Goal: Task Accomplishment & Management: Use online tool/utility

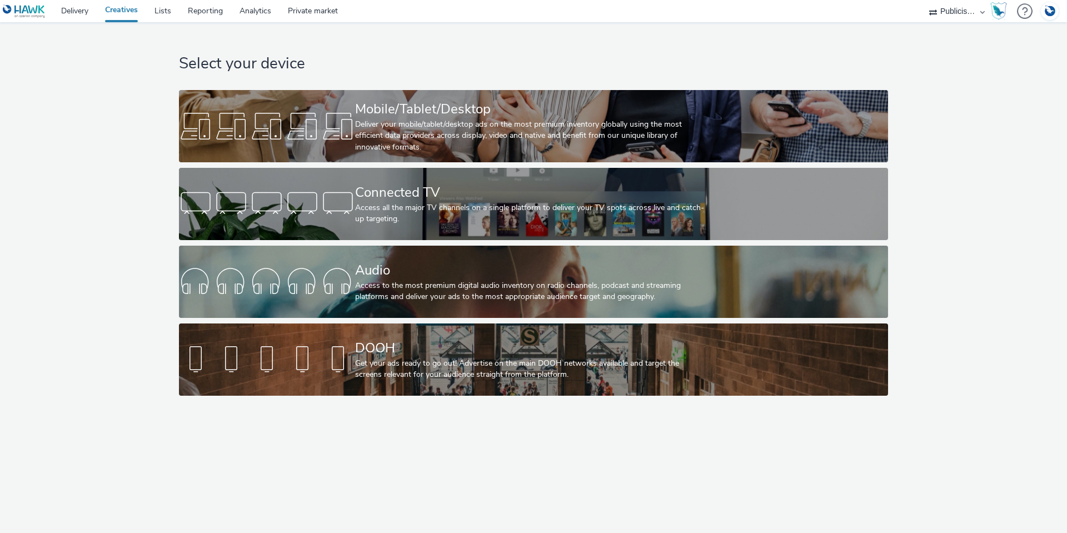
select select "a1548b1e-0fde-418e-992c-2e089afb3761"
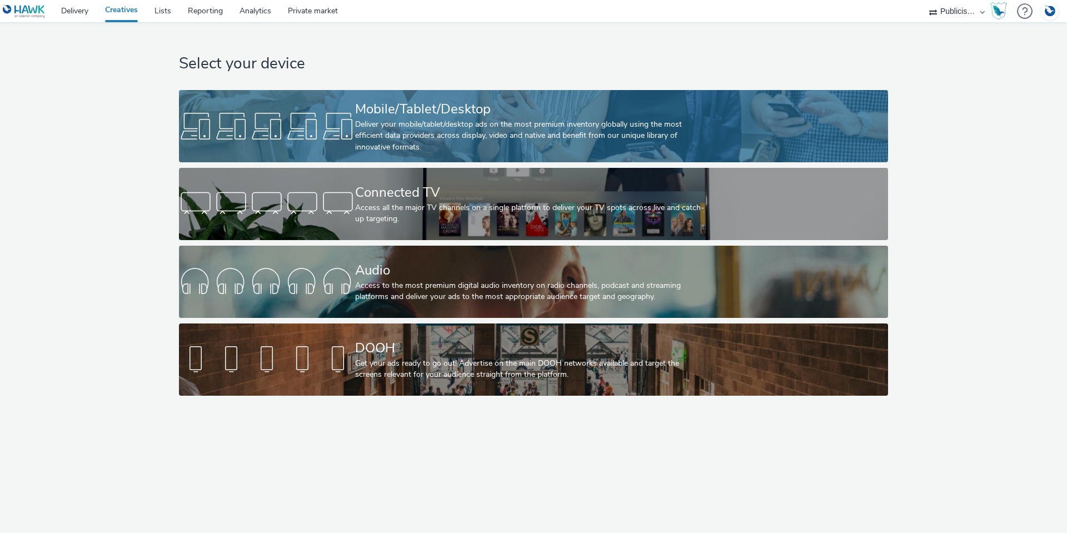
click at [391, 117] on div "Mobile/Tablet/Desktop" at bounding box center [531, 109] width 352 height 19
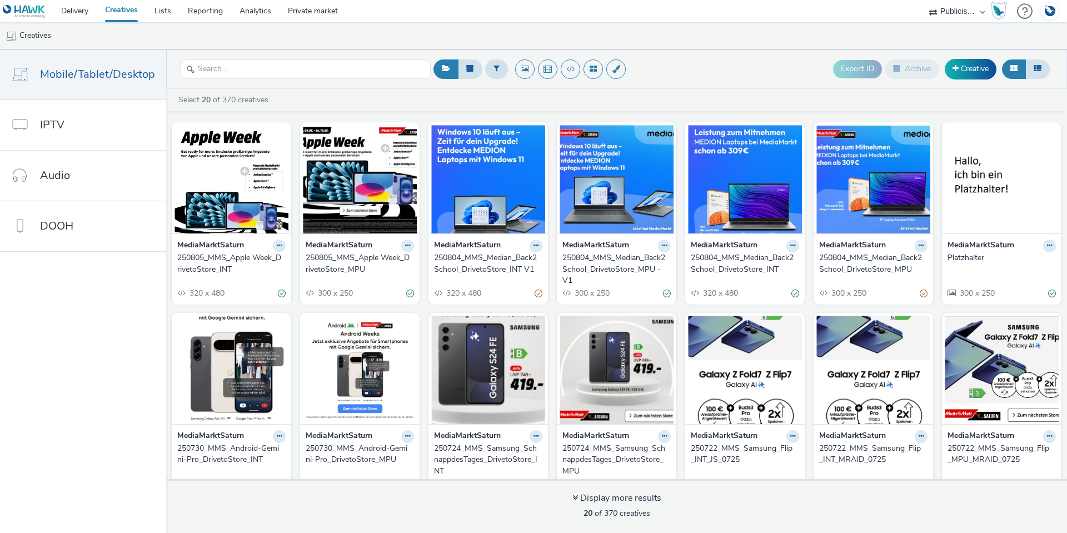
click at [210, 264] on div "250805_MMS_Apple Week_DrivetoStore_INT" at bounding box center [229, 263] width 104 height 23
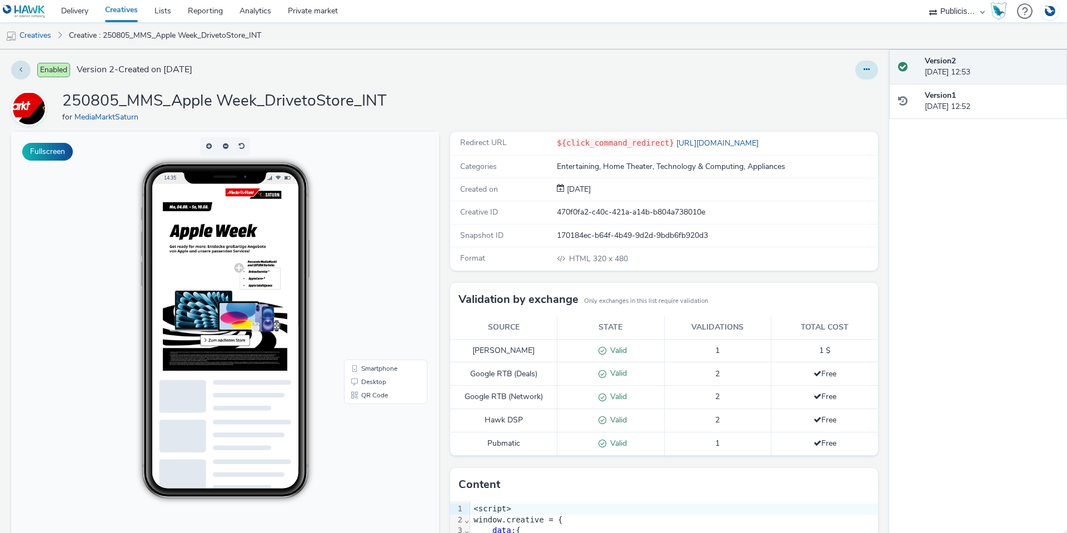
click at [859, 75] on button at bounding box center [866, 70] width 23 height 19
click at [835, 112] on link "Duplicate" at bounding box center [836, 114] width 83 height 22
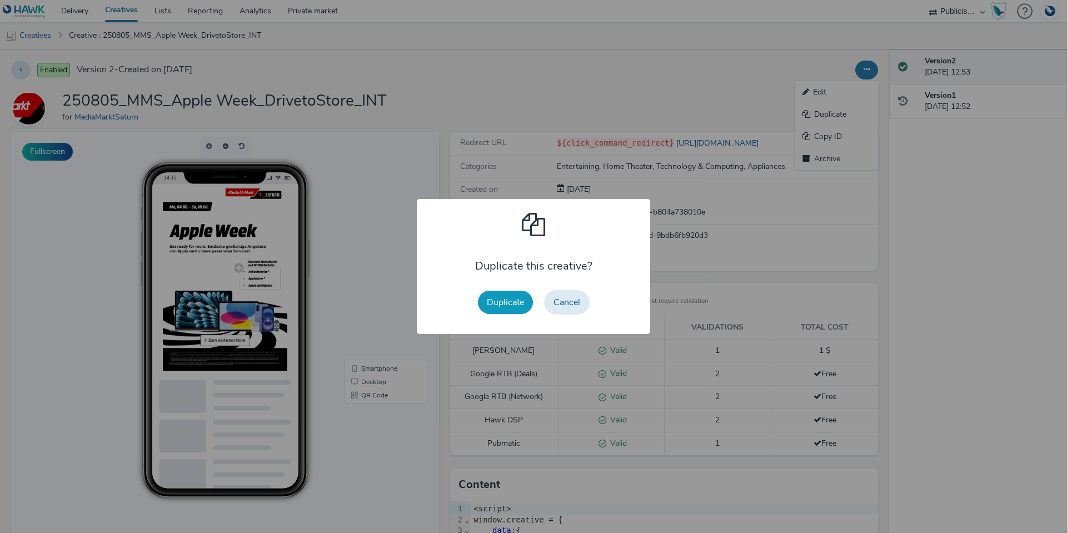
click at [488, 307] on button "Duplicate" at bounding box center [505, 302] width 55 height 23
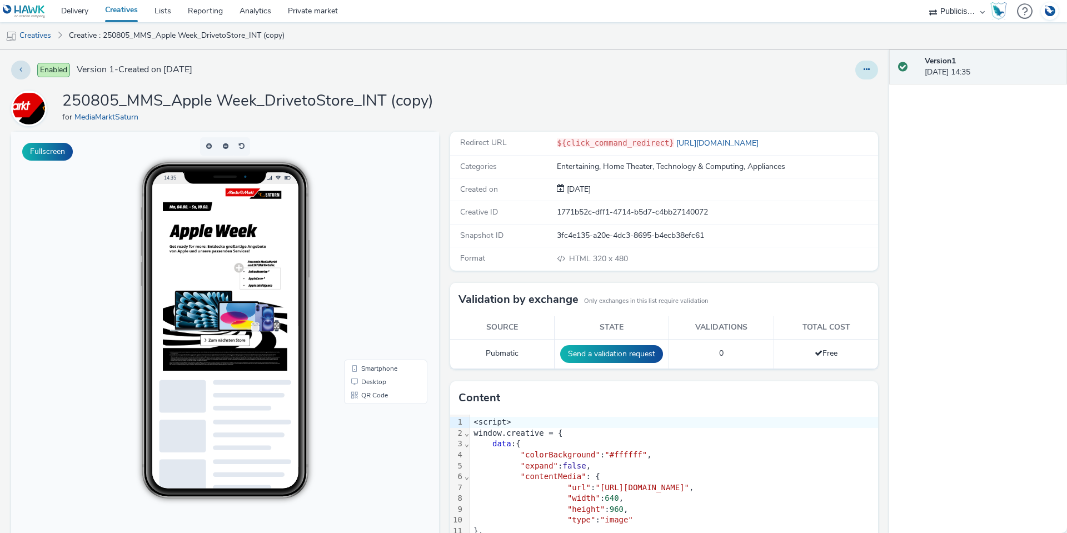
click at [863, 67] on button at bounding box center [866, 70] width 23 height 19
click at [843, 90] on link "Edit" at bounding box center [836, 92] width 83 height 22
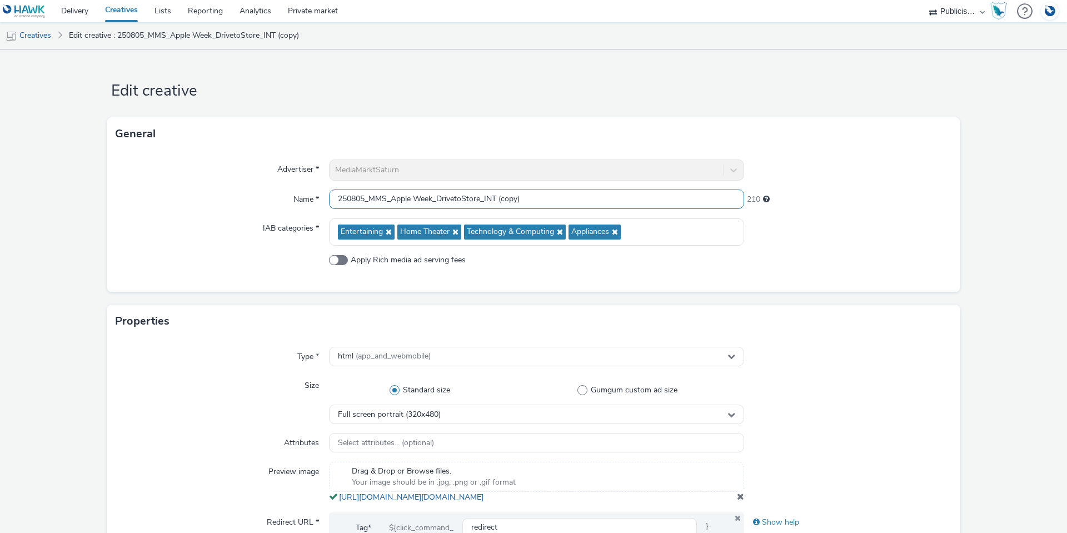
drag, startPoint x: 431, startPoint y: 198, endPoint x: 390, endPoint y: 197, distance: 41.7
click at [390, 197] on input "250805_MMS_Apple Week_DrivetoStore_INT (copy)" at bounding box center [536, 199] width 415 height 19
drag, startPoint x: 530, startPoint y: 204, endPoint x: 502, endPoint y: 201, distance: 28.0
click at [502, 201] on input "250805_MMS_Microsoft Intel_DrivetoStore_INT (copy)" at bounding box center [536, 199] width 415 height 19
drag, startPoint x: 363, startPoint y: 199, endPoint x: 356, endPoint y: 198, distance: 7.2
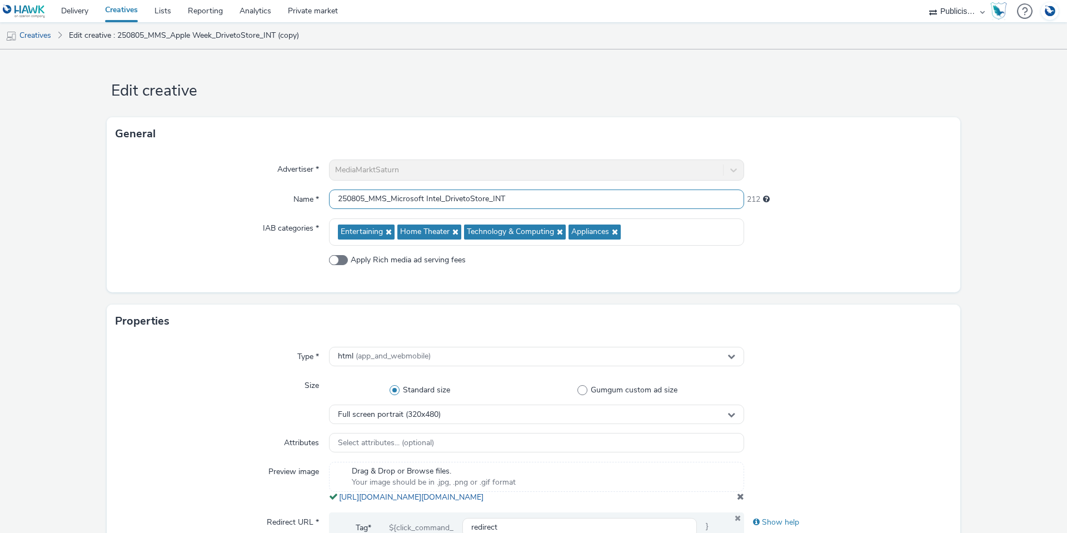
click at [356, 198] on input "250805_MMS_Microsoft Intel_DrivetoStore_INT" at bounding box center [536, 199] width 415 height 19
type input "250820_MMS_Microsoft Intel_DrivetoStore_INT"
click at [193, 206] on div "Name *" at bounding box center [222, 200] width 213 height 20
click at [345, 259] on span at bounding box center [338, 260] width 19 height 10
click at [336, 259] on input "Apply Rich media ad serving fees" at bounding box center [332, 259] width 7 height 7
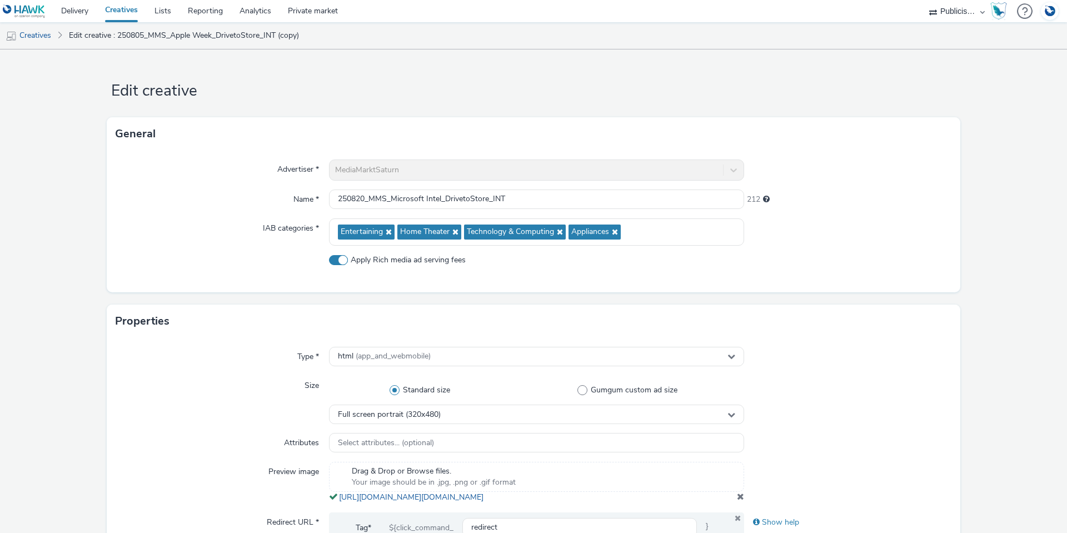
checkbox input "true"
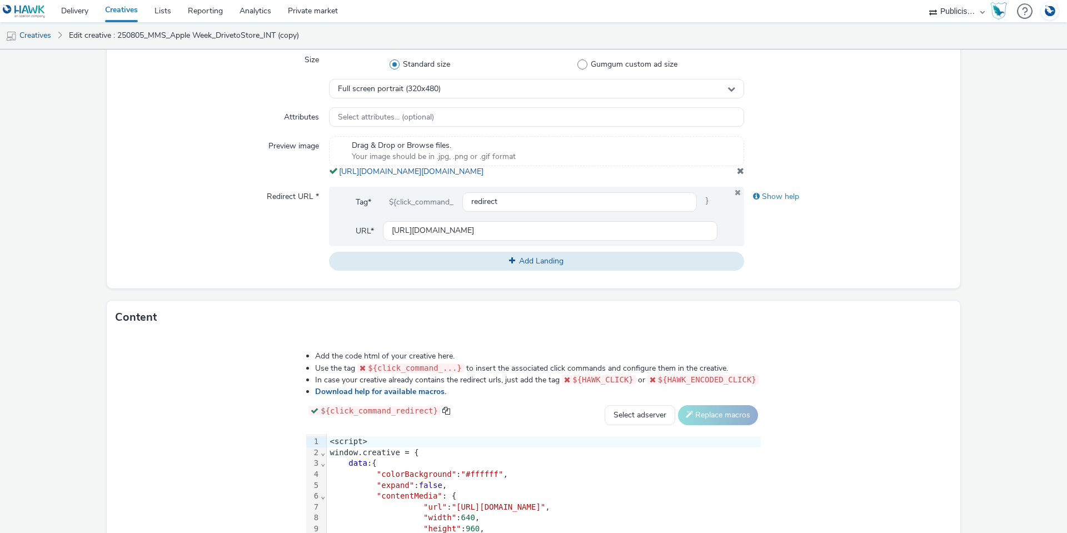
scroll to position [334, 0]
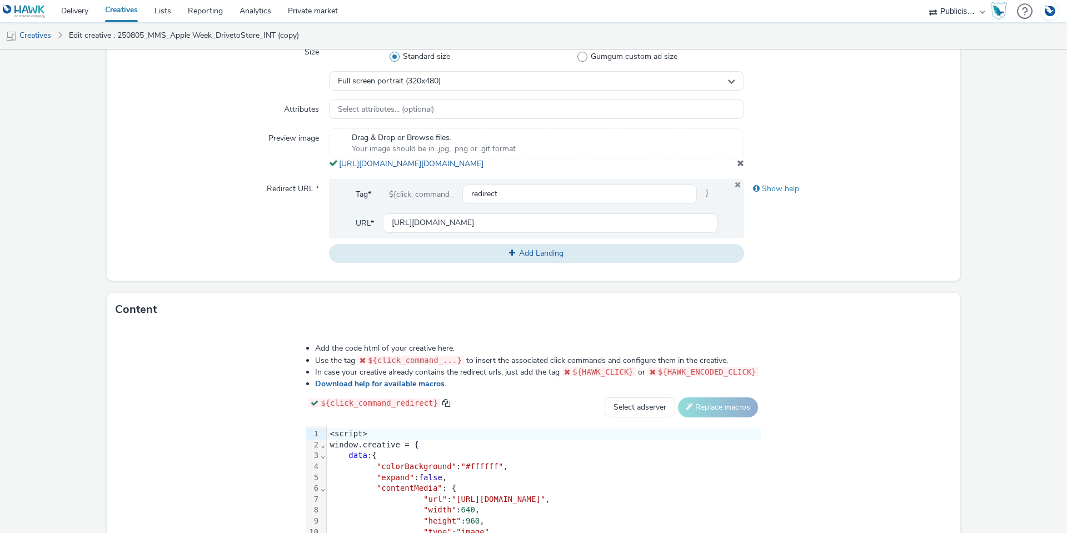
click at [737, 167] on span at bounding box center [740, 162] width 7 height 9
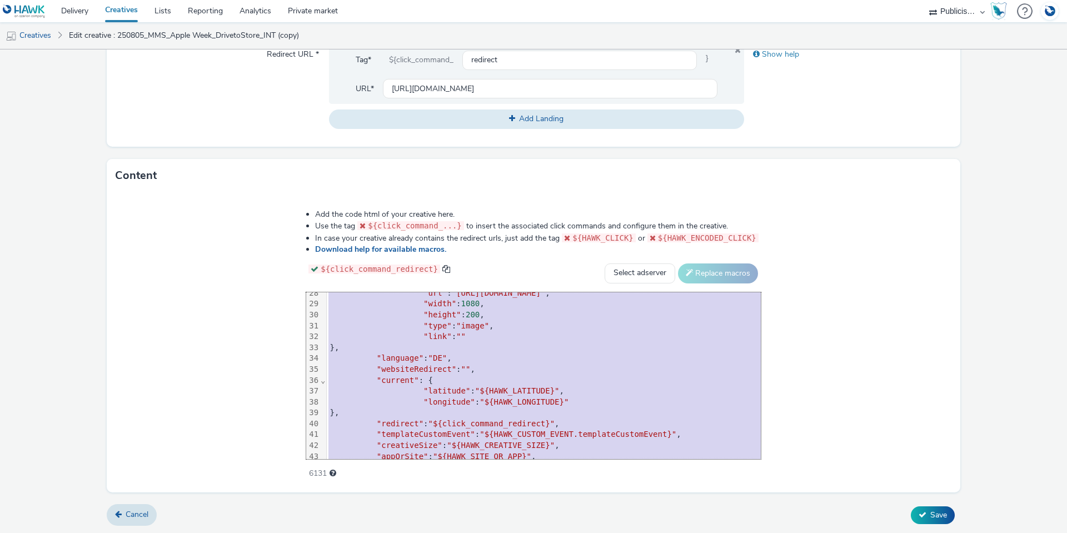
scroll to position [369, 0]
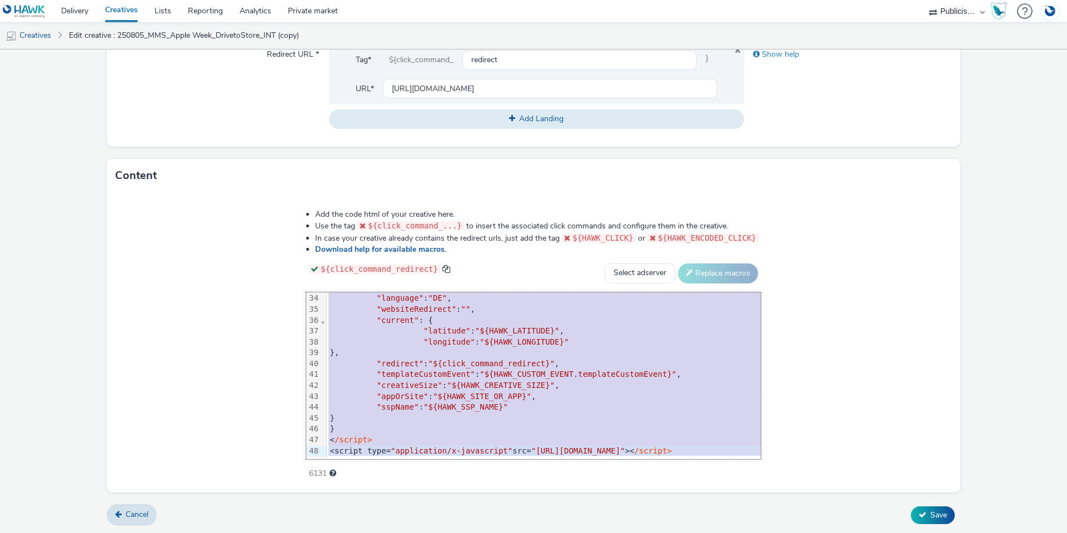
drag, startPoint x: 177, startPoint y: 301, endPoint x: 342, endPoint y: 533, distance: 284.9
click at [342, 533] on form "Edit creative General Advertiser * MediaMarktSaturn Name * 250820_MMS_Microsoft…" at bounding box center [533, 63] width 1067 height 941
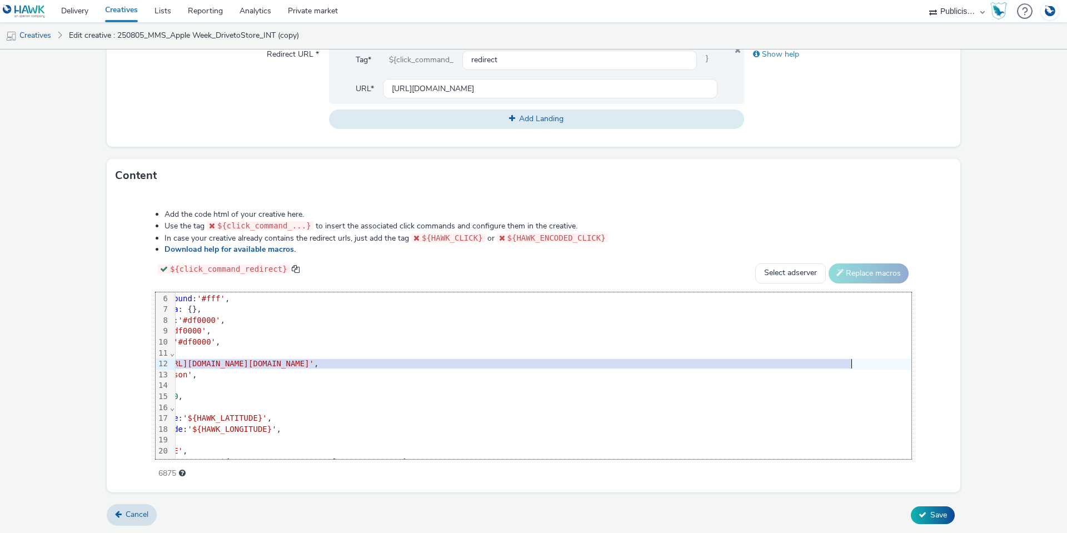
scroll to position [56, 127]
drag, startPoint x: 271, startPoint y: 366, endPoint x: 829, endPoint y: 366, distance: 557.5
click at [301, 366] on span "'[URL][DOMAIN_NAME][DOMAIN_NAME]'" at bounding box center [223, 363] width 155 height 9
copy span "[URL][DOMAIN_NAME][DOMAIN_NAME]"
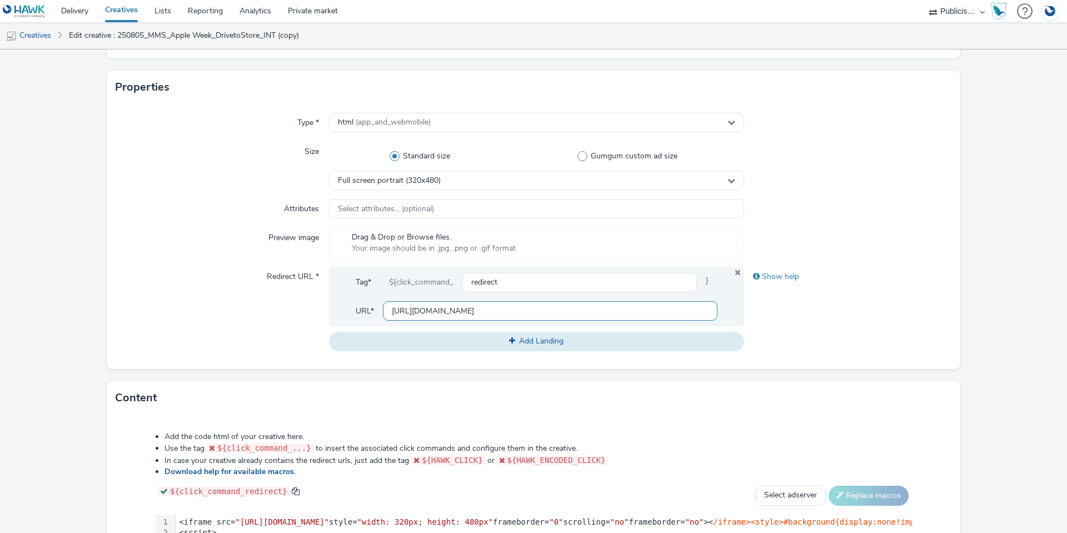
scroll to position [0, 546]
drag, startPoint x: 388, startPoint y: 309, endPoint x: 816, endPoint y: 299, distance: 428.1
click at [816, 299] on div "Redirect URL * Tag* ${click_command_ redirect } URL* [URL][DOMAIN_NAME] Add Lan…" at bounding box center [534, 309] width 836 height 84
paste input "[DOMAIN_NAME][URL]"
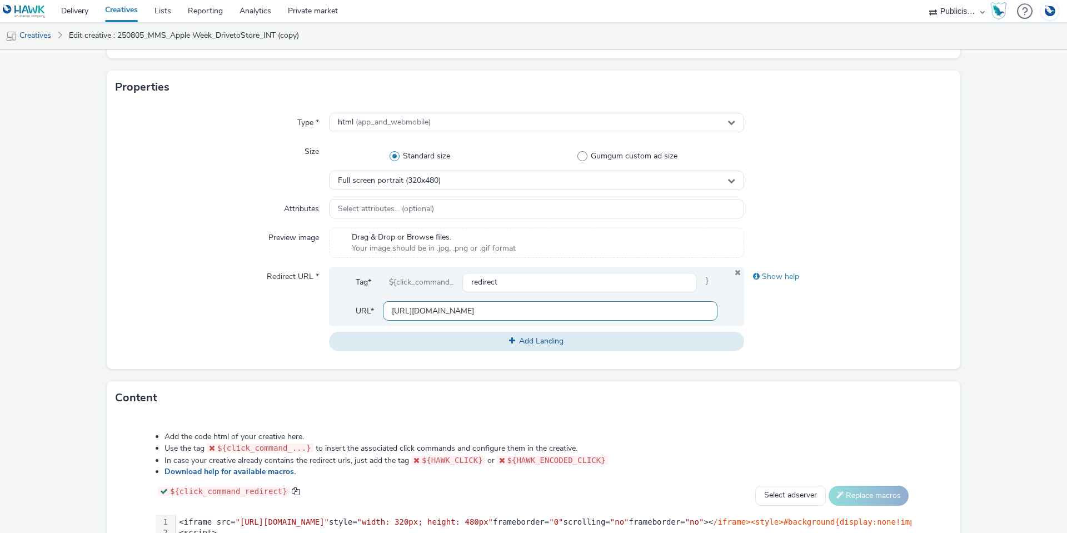
type input "[URL][DOMAIN_NAME]"
click at [844, 317] on div "Show help" at bounding box center [848, 309] width 208 height 84
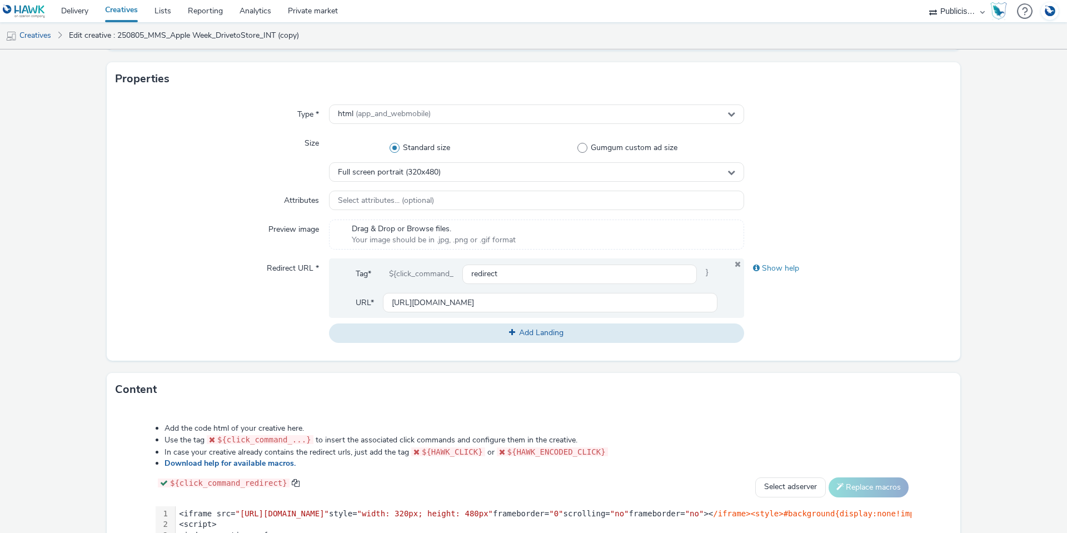
scroll to position [234, 0]
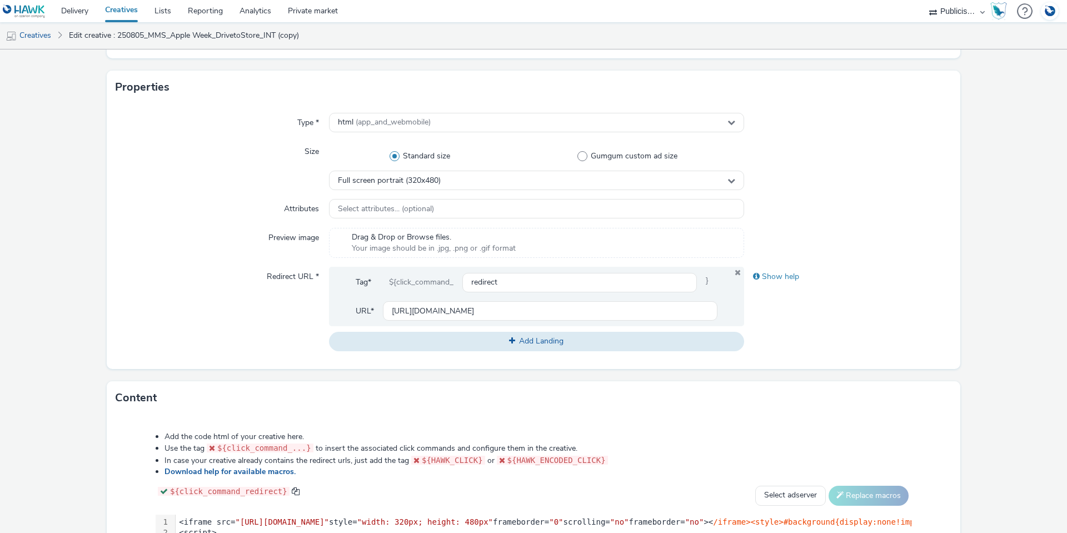
click at [406, 240] on span "Drag & Drop or Browse files." at bounding box center [434, 237] width 164 height 11
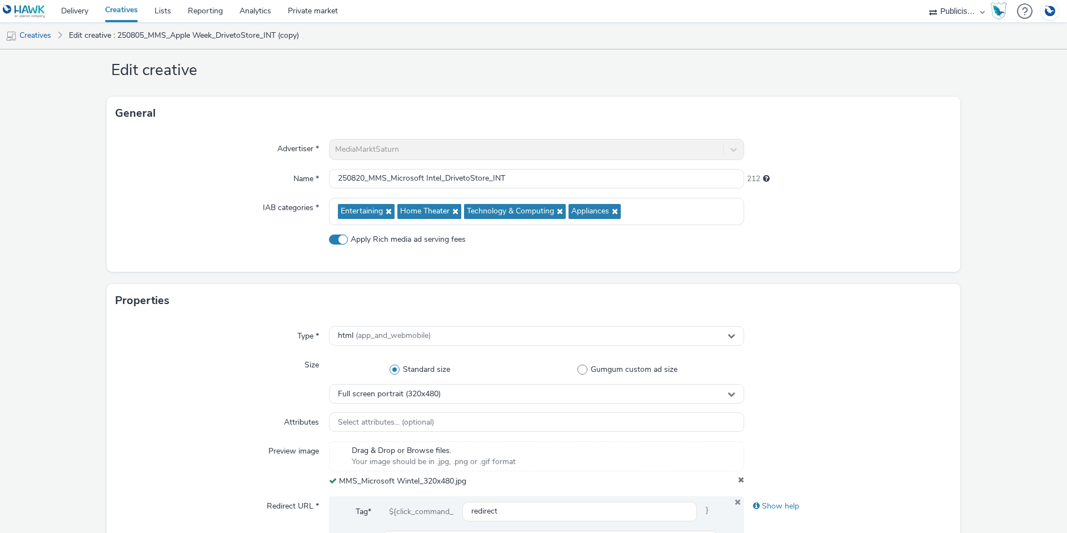
scroll to position [0, 0]
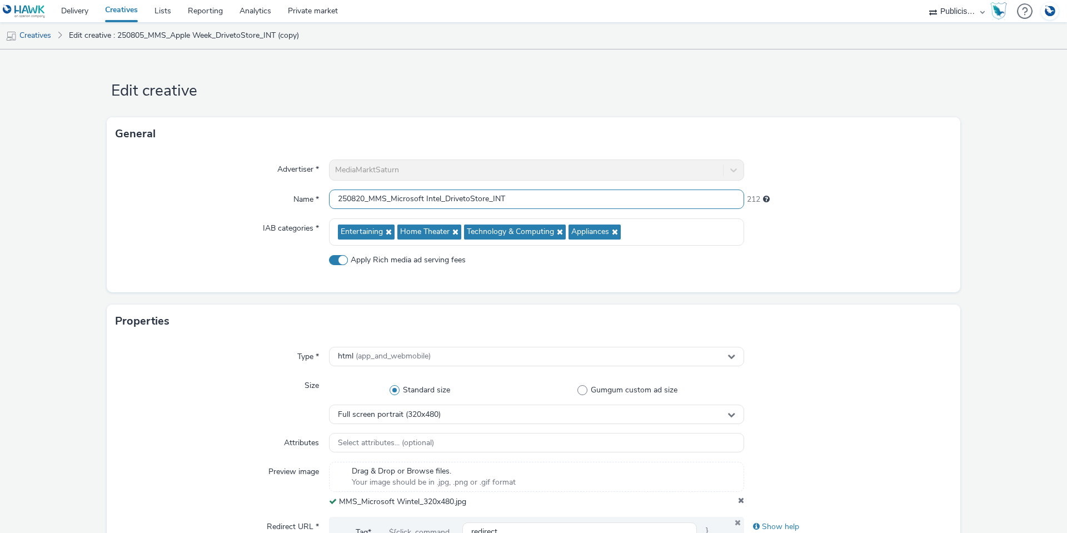
click at [422, 197] on input "250820_MMS_Microsoft Intel_DrivetoStore_INT" at bounding box center [536, 199] width 415 height 19
type input "250820_MMS_Microsoft Wintel_DrivetoStore_INT"
click at [835, 207] on div "211" at bounding box center [848, 200] width 208 height 20
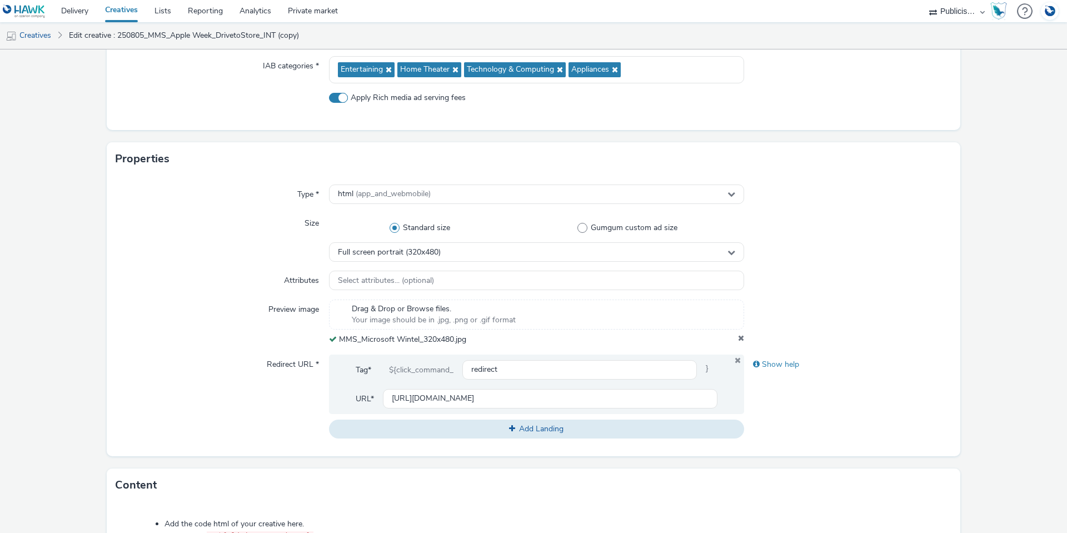
scroll to position [472, 0]
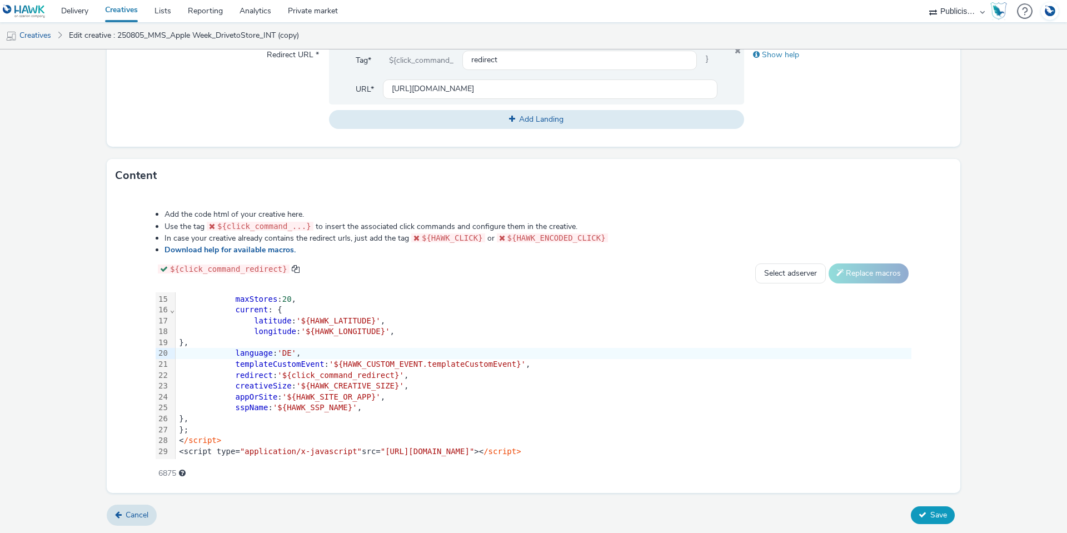
click at [931, 511] on span "Save" at bounding box center [939, 515] width 17 height 11
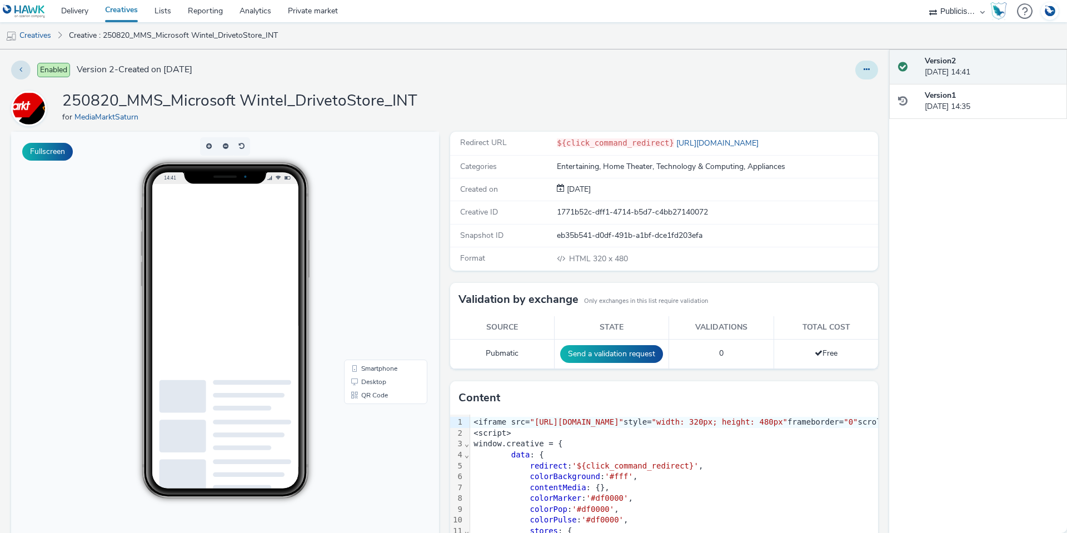
click at [855, 67] on button at bounding box center [866, 70] width 23 height 19
click at [838, 115] on link "Duplicate" at bounding box center [836, 114] width 83 height 22
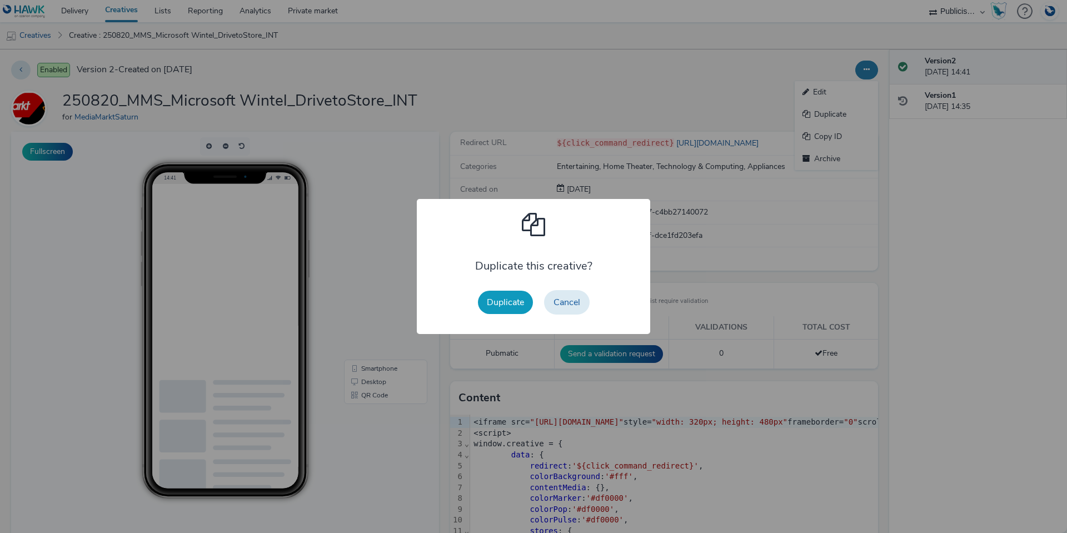
click at [521, 304] on button "Duplicate" at bounding box center [505, 302] width 55 height 23
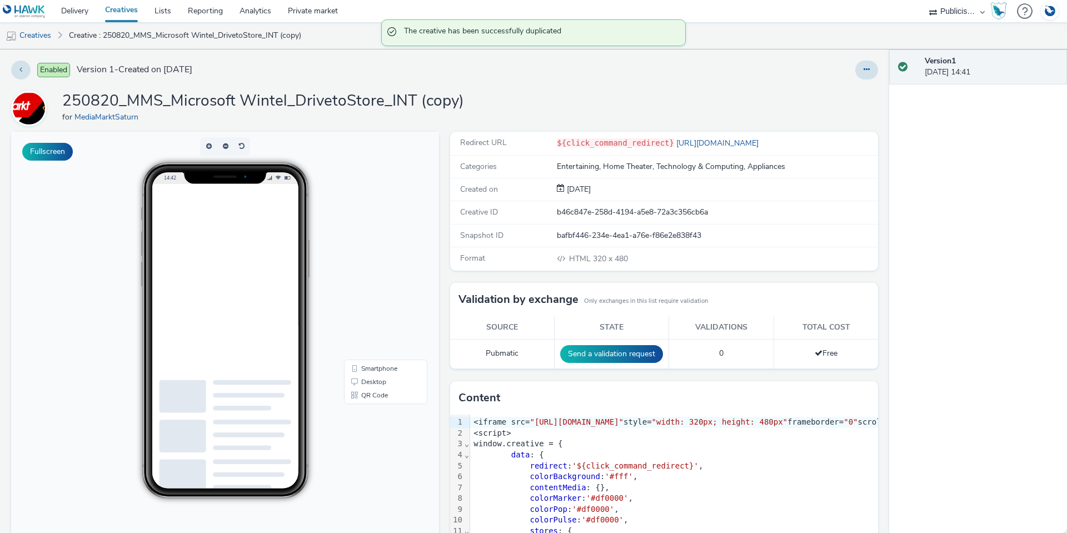
click at [461, 102] on div "250820_MMS_Microsoft Wintel_DrivetoStore_INT (copy) for MediaMarktSaturn" at bounding box center [444, 109] width 867 height 36
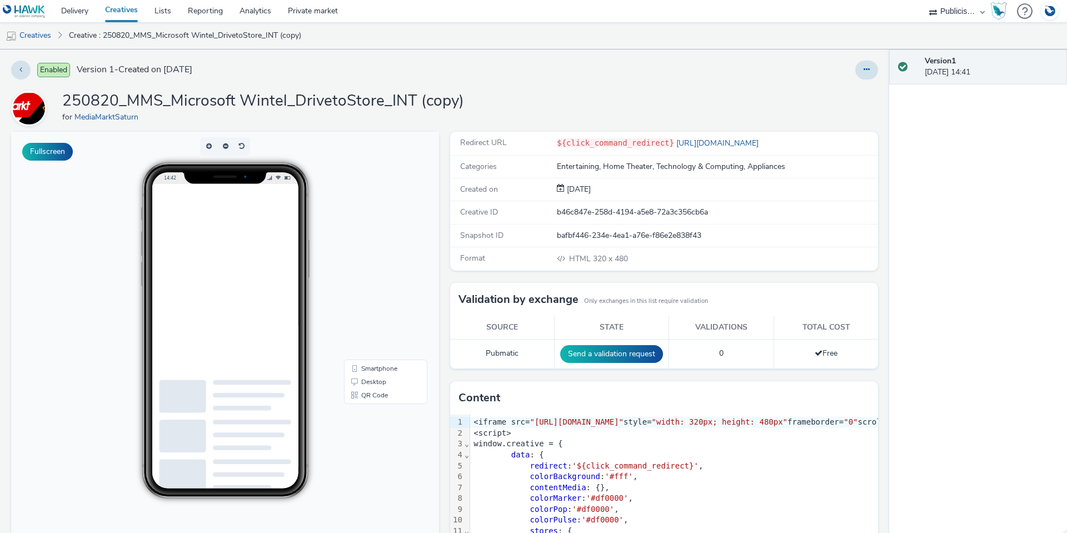
click at [456, 103] on h1 "250820_MMS_Microsoft Wintel_DrivetoStore_INT (copy)" at bounding box center [263, 101] width 402 height 21
click at [864, 68] on icon at bounding box center [867, 70] width 6 height 8
click at [811, 92] on link "Edit" at bounding box center [836, 92] width 83 height 22
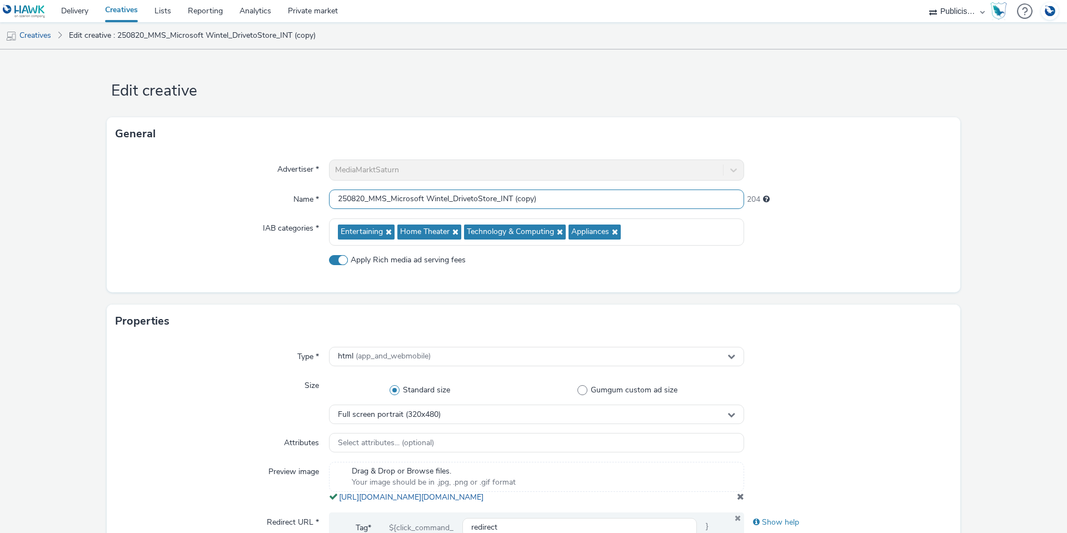
click at [542, 196] on input "250820_MMS_Microsoft Wintel_DrivetoStore_INT (copy)" at bounding box center [536, 199] width 415 height 19
drag, startPoint x: 545, startPoint y: 198, endPoint x: 499, endPoint y: 200, distance: 46.7
click at [499, 200] on input "250820_MMS_Microsoft Wintel_DrivetoStore_INT (copy)" at bounding box center [536, 199] width 415 height 19
type input "250820_MMS_Microsoft Wintel_DrivetoStore_MPU"
click at [173, 170] on div "Advertiser *" at bounding box center [222, 170] width 213 height 21
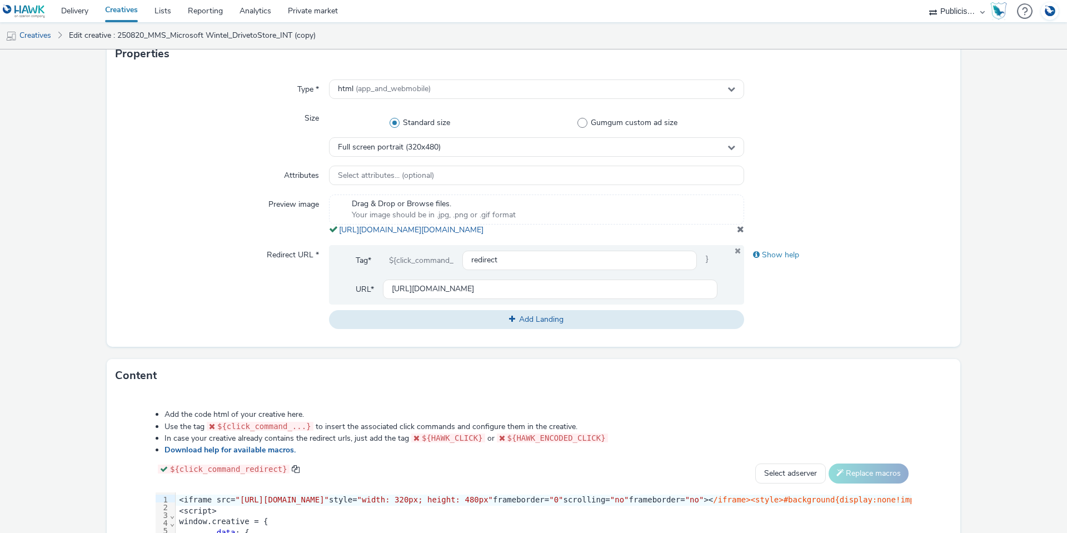
scroll to position [278, 0]
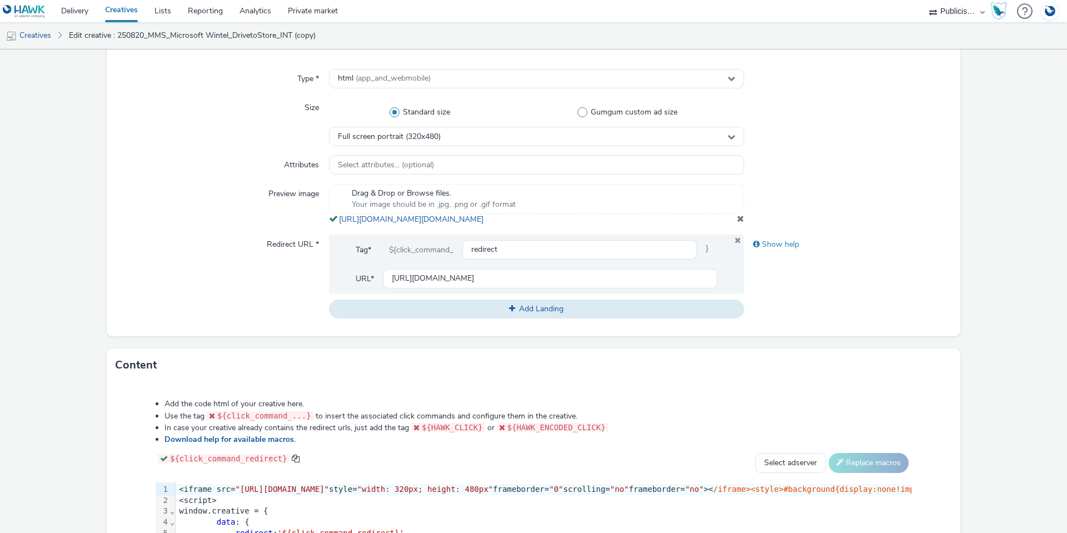
click at [737, 223] on span at bounding box center [740, 218] width 7 height 9
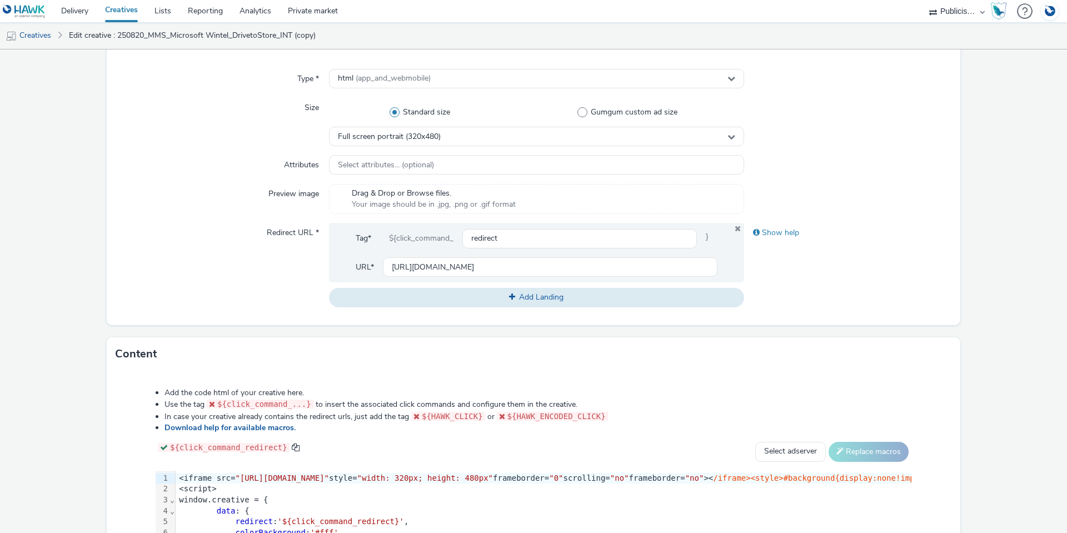
click at [462, 192] on span "Drag & Drop or Browse files." at bounding box center [434, 193] width 164 height 11
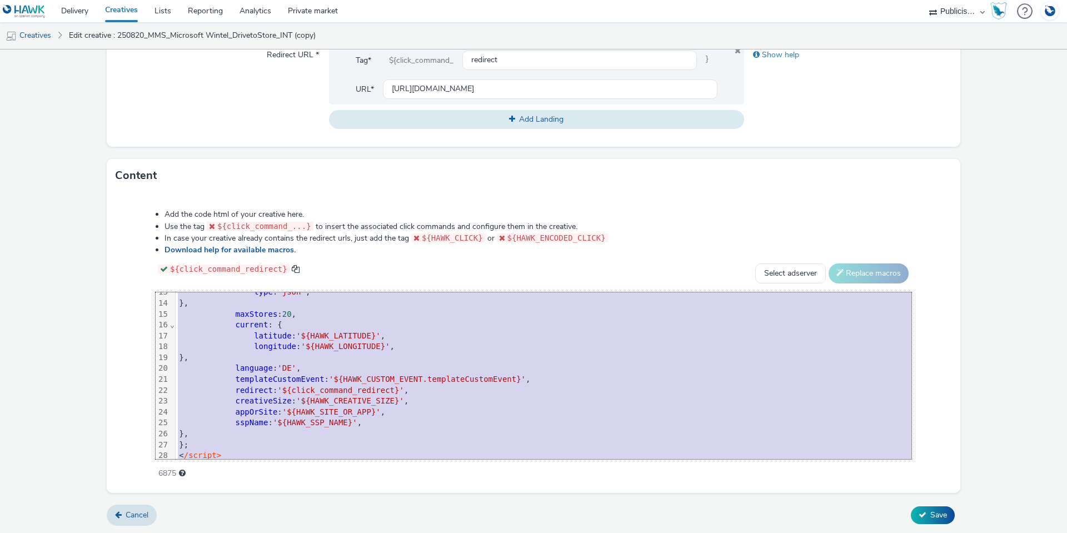
scroll to position [162, 0]
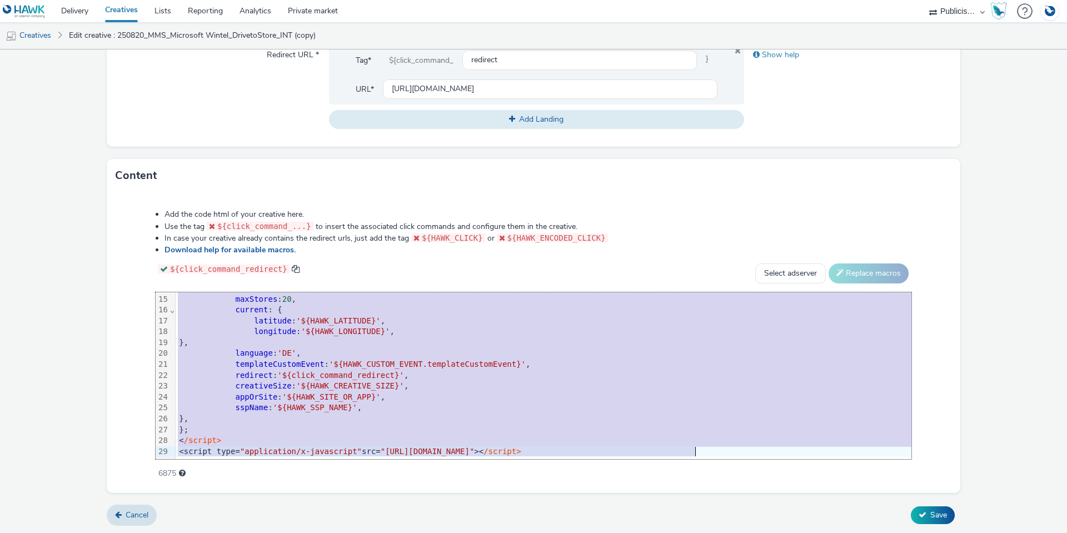
drag, startPoint x: 177, startPoint y: 301, endPoint x: 344, endPoint y: 519, distance: 273.9
click at [344, 519] on form "Edit creative General Advertiser * MediaMarktSaturn Name * 250820_MMS_Microsoft…" at bounding box center [533, 56] width 1067 height 957
copy div "<iframe src= "[URL][DOMAIN_NAME]" style= "width: 320px; height: 480px" framebor…"
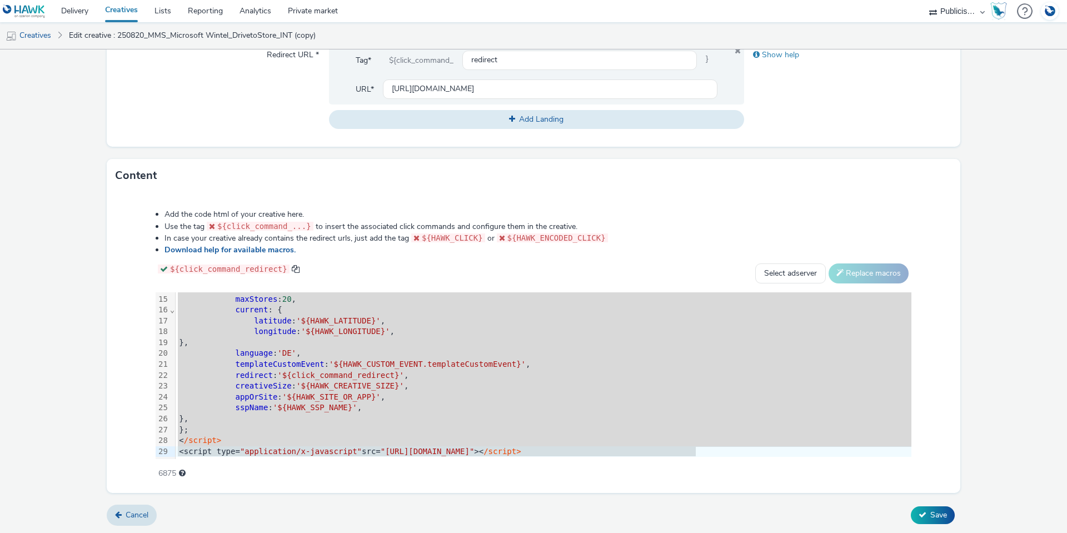
click at [285, 97] on div "Redirect URL *" at bounding box center [222, 87] width 213 height 84
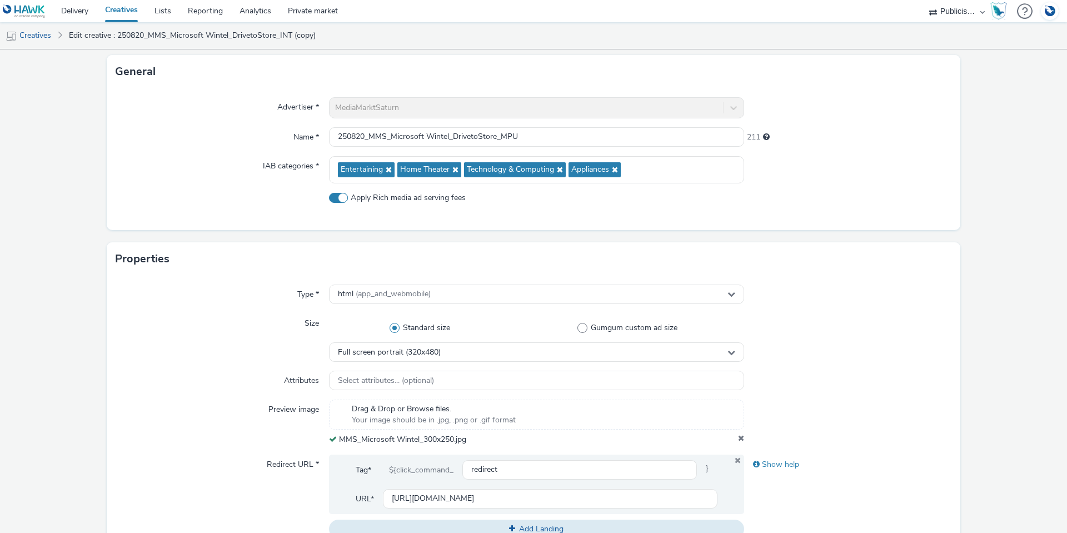
scroll to position [0, 0]
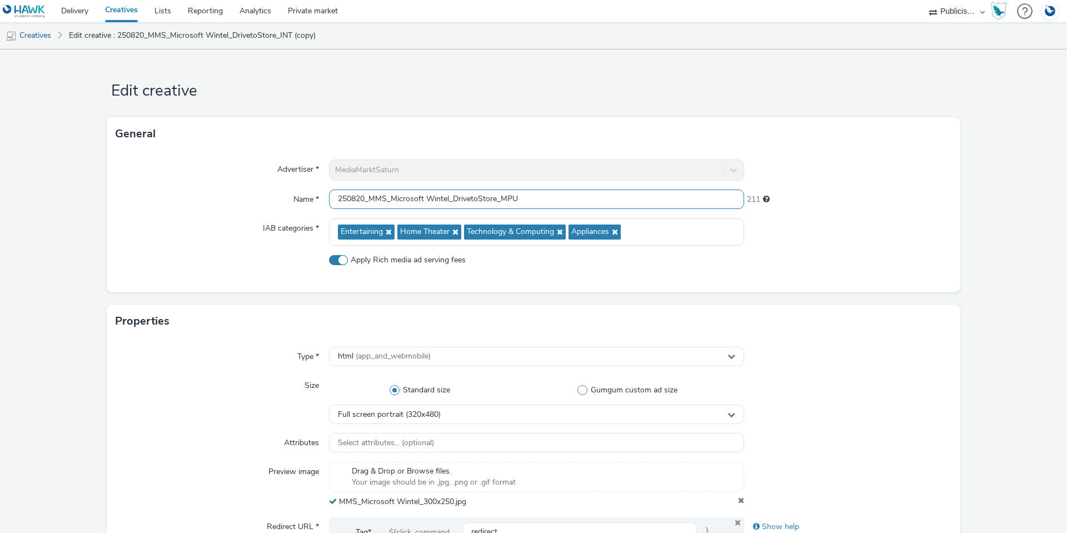
drag, startPoint x: 498, startPoint y: 200, endPoint x: 276, endPoint y: 197, distance: 221.8
click at [276, 197] on div "Name * 250820_MMS_Microsoft Wintel_DrivetoStore_MPU 211" at bounding box center [534, 200] width 836 height 20
click at [838, 259] on div at bounding box center [848, 265] width 208 height 20
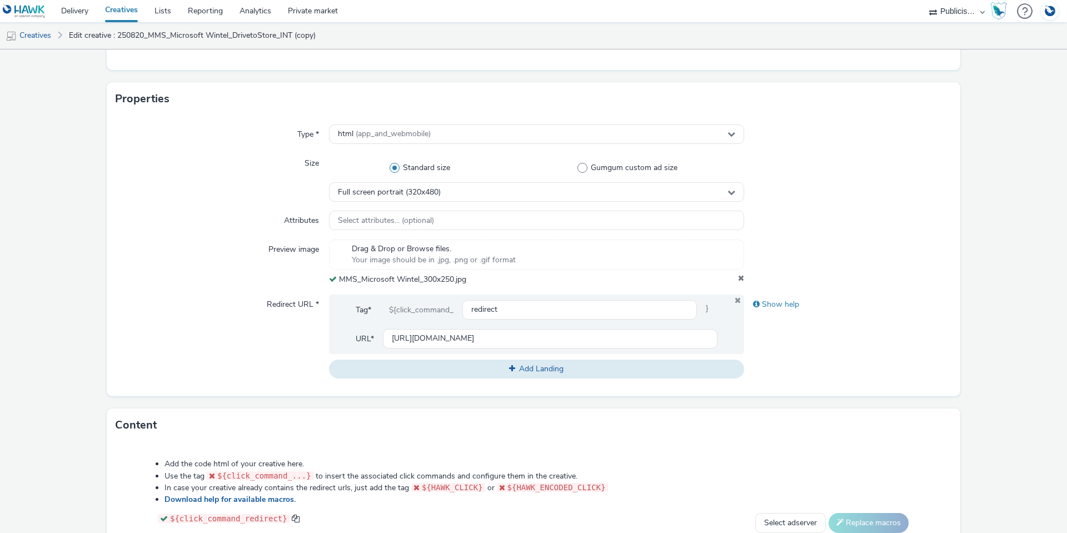
scroll to position [445, 0]
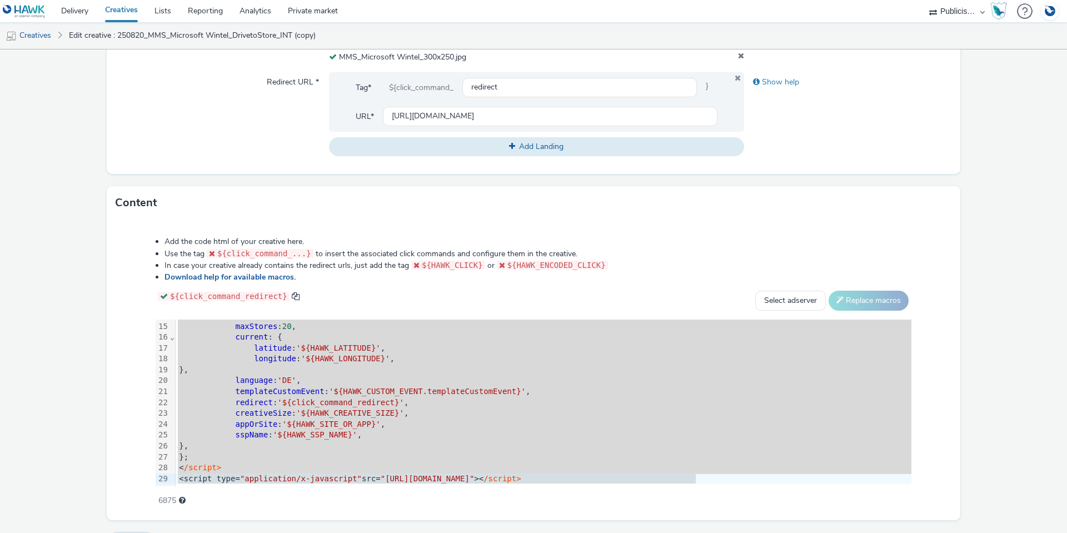
click at [529, 419] on div "appOrSite : '${HAWK_SITE_OR_APP}' ," at bounding box center [644, 424] width 937 height 11
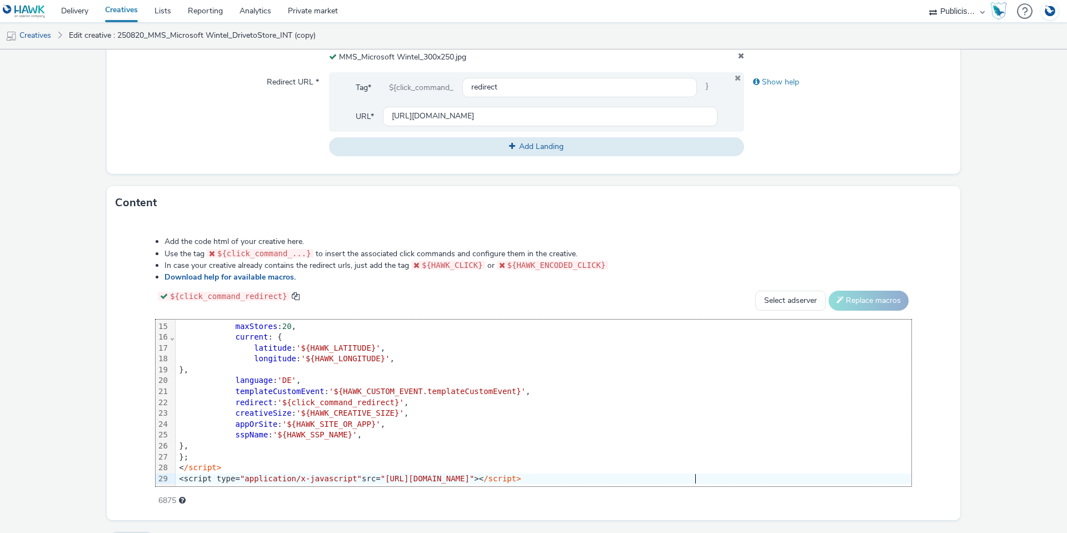
click at [1019, 371] on form "Edit creative General Advertiser * MediaMarktSaturn Name * 250820_MMS_Microsoft…" at bounding box center [533, 83] width 1067 height 957
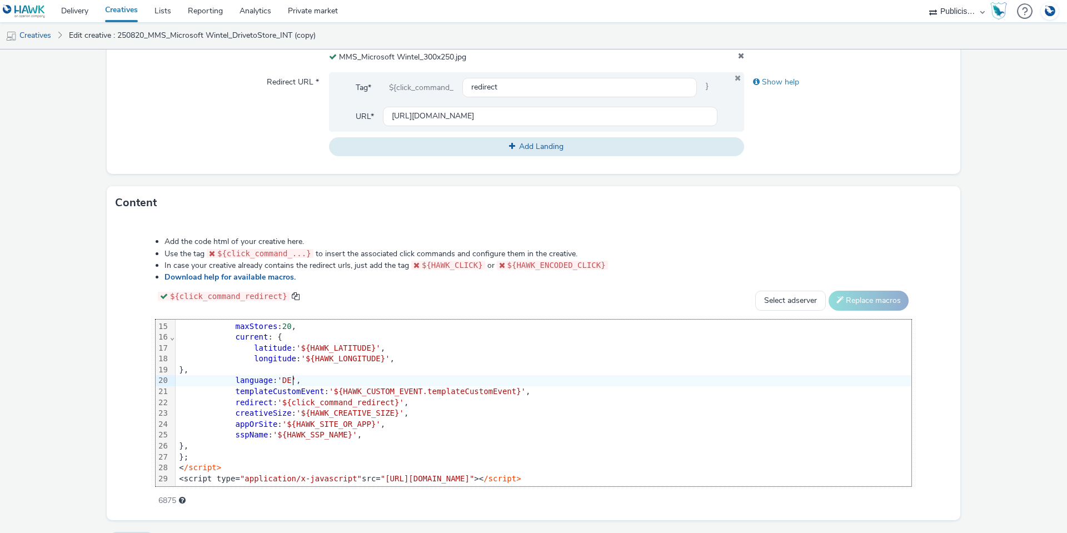
scroll to position [472, 0]
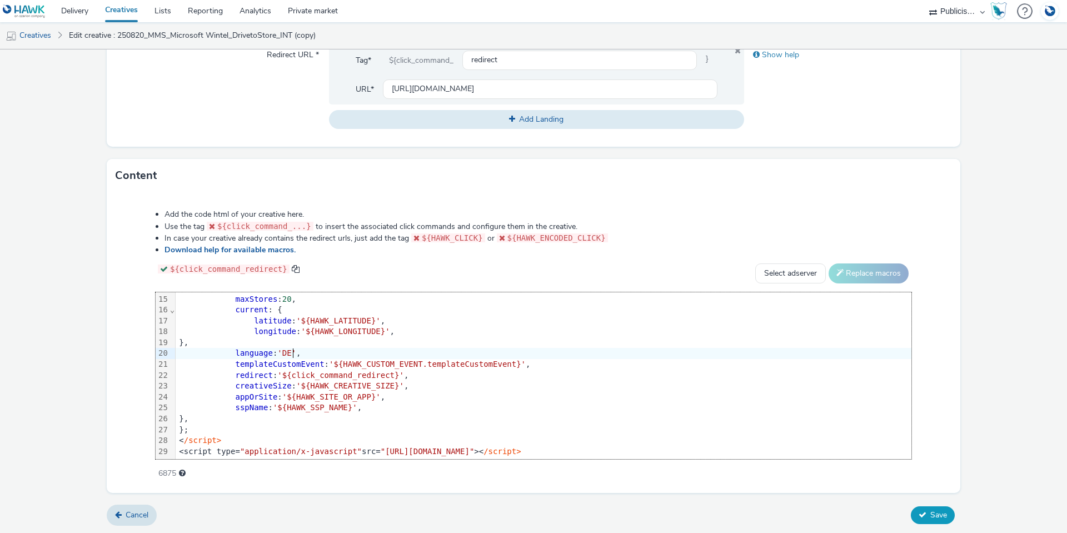
click at [931, 517] on span "Save" at bounding box center [939, 515] width 17 height 11
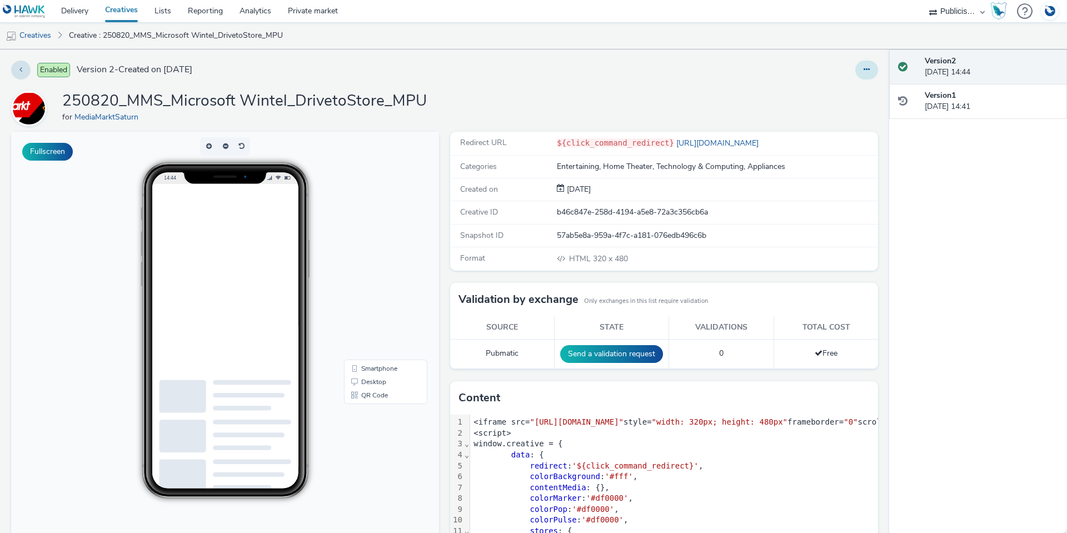
click at [855, 71] on button at bounding box center [866, 70] width 23 height 19
click at [842, 88] on link "Edit" at bounding box center [836, 92] width 83 height 22
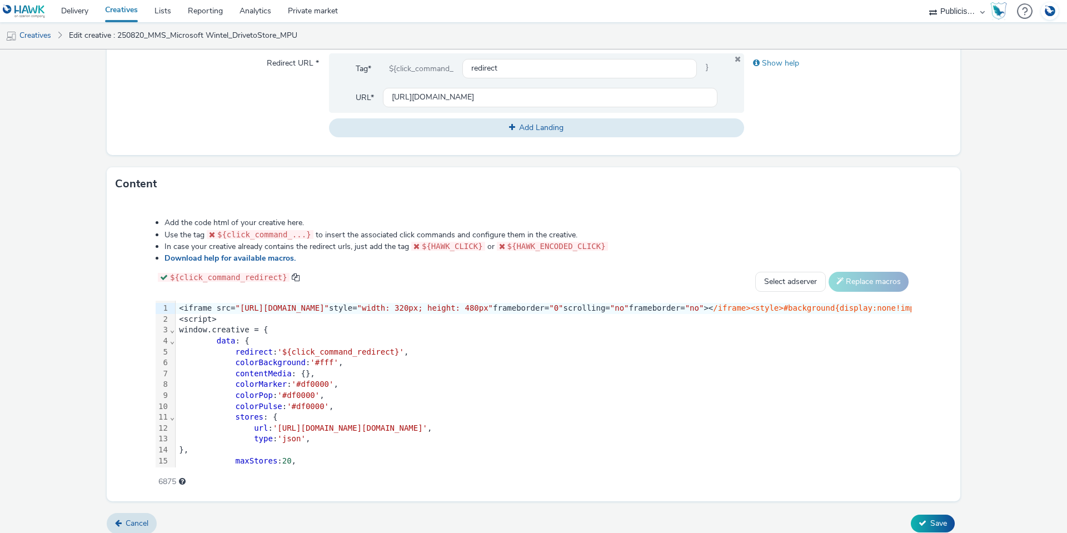
scroll to position [479, 0]
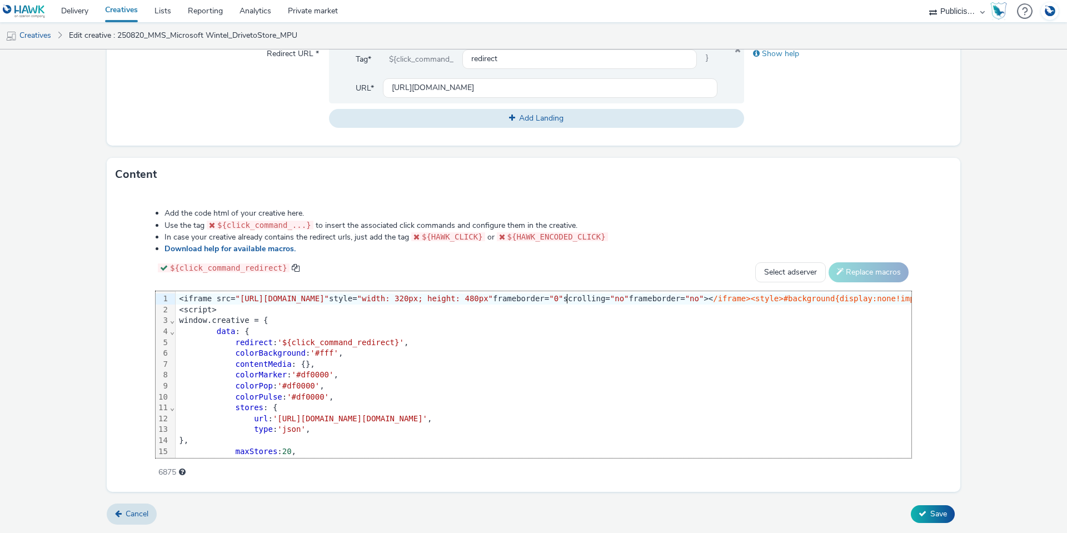
click at [493, 298] on span ""width: 320px; height: 480px"" at bounding box center [425, 298] width 136 height 9
click at [493, 299] on span ""width: 320px; height: 480px"" at bounding box center [425, 298] width 136 height 9
drag, startPoint x: 631, startPoint y: 300, endPoint x: 618, endPoint y: 300, distance: 13.3
click at [493, 300] on span ""width: 300px; height: 480px"" at bounding box center [425, 298] width 136 height 9
click at [919, 511] on button "Save" at bounding box center [933, 514] width 44 height 18
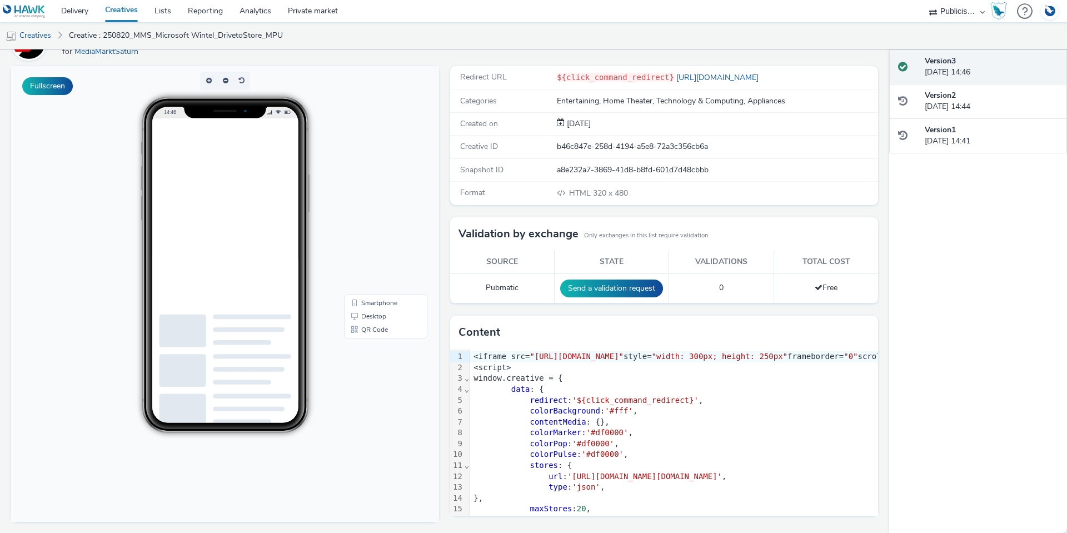
scroll to position [67, 0]
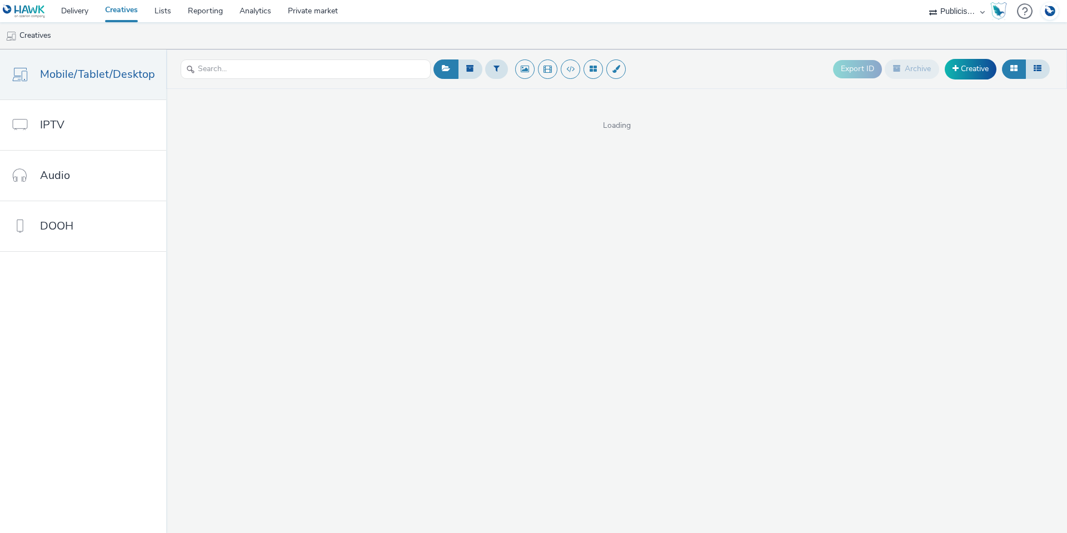
select select "a1548b1e-0fde-418e-992c-2e089afb3761"
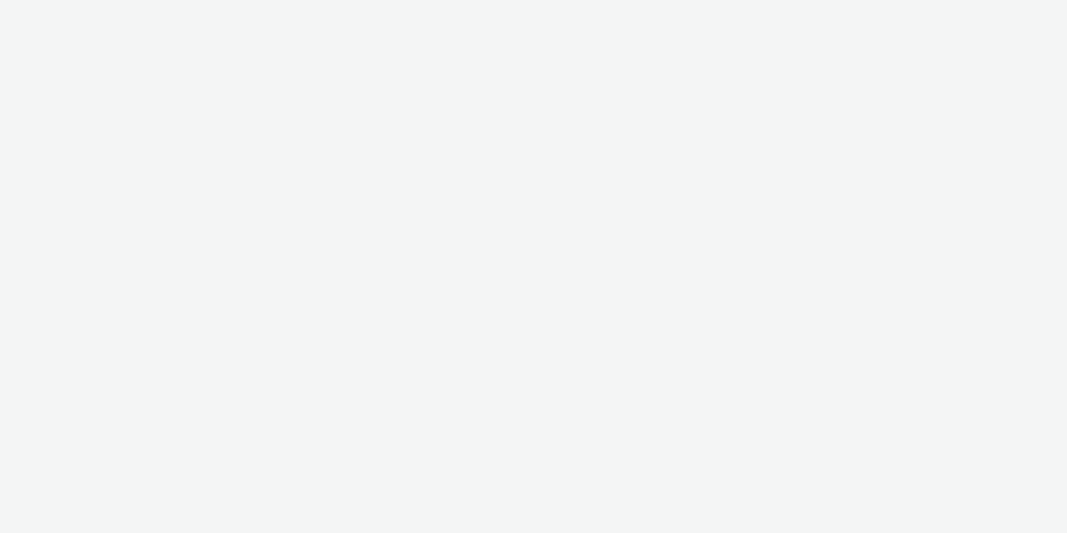
select select "a1548b1e-0fde-418e-992c-2e089afb3761"
